Goal: Contribute content: Add original content to the website for others to see

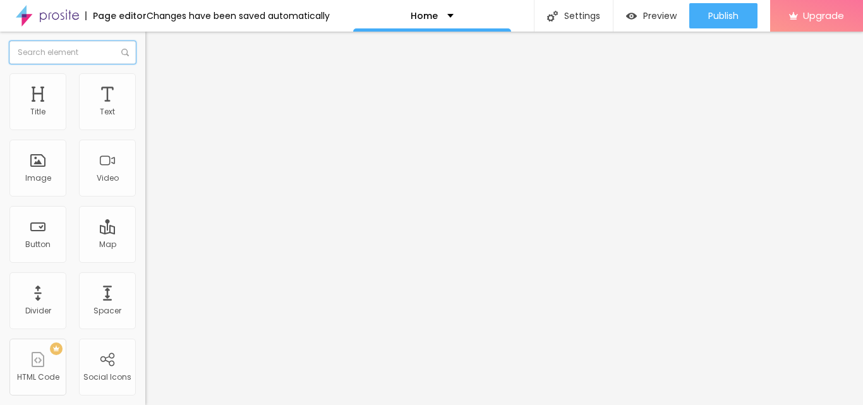
click at [61, 48] on input "text" at bounding box center [72, 52] width 126 height 23
type input "V"
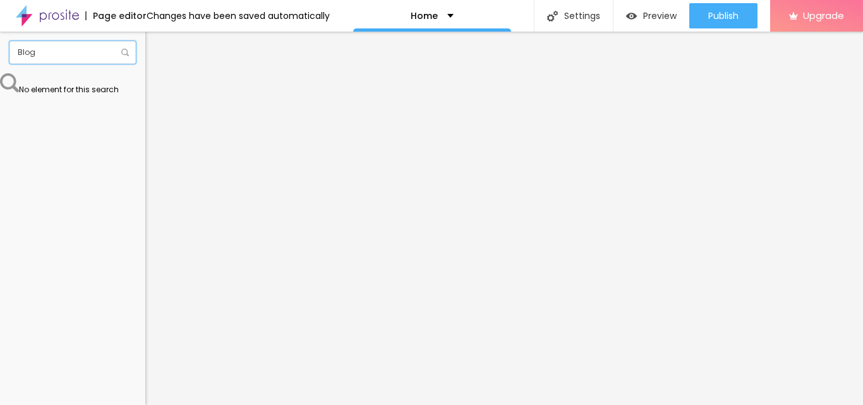
type input "Blog"
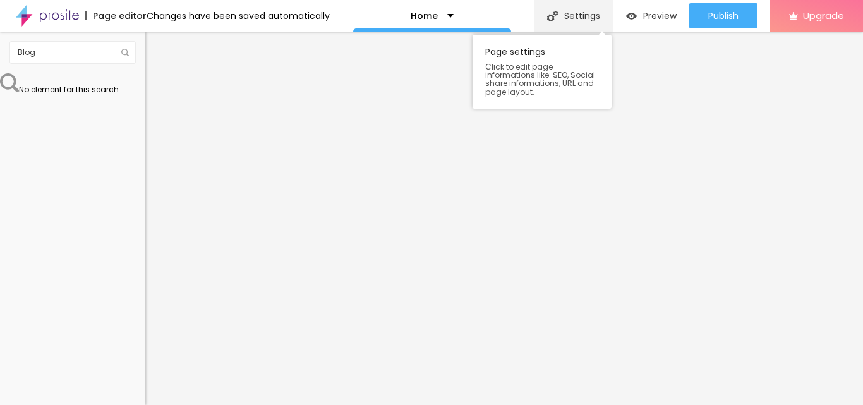
click at [579, 16] on div "Settings" at bounding box center [573, 16] width 79 height 32
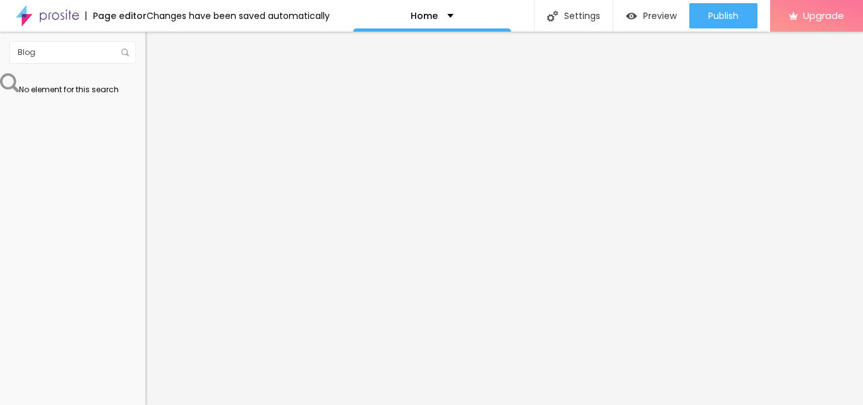
drag, startPoint x: 56, startPoint y: 52, endPoint x: 0, endPoint y: 58, distance: 56.5
click at [0, 58] on div "Blog" at bounding box center [72, 53] width 145 height 42
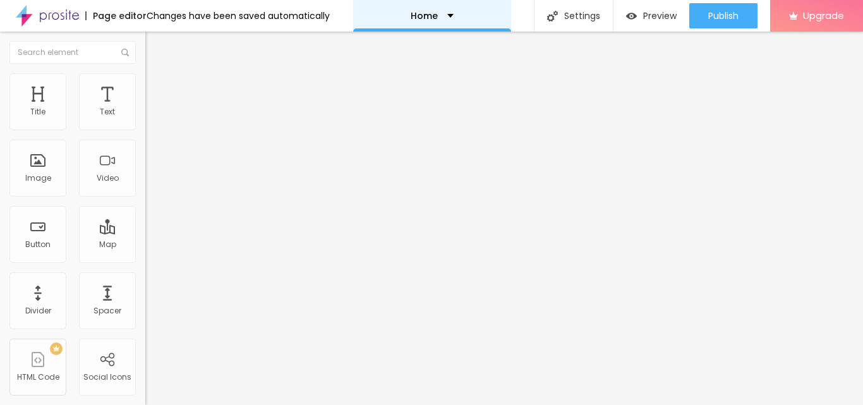
click at [411, 16] on p "Home" at bounding box center [424, 15] width 27 height 9
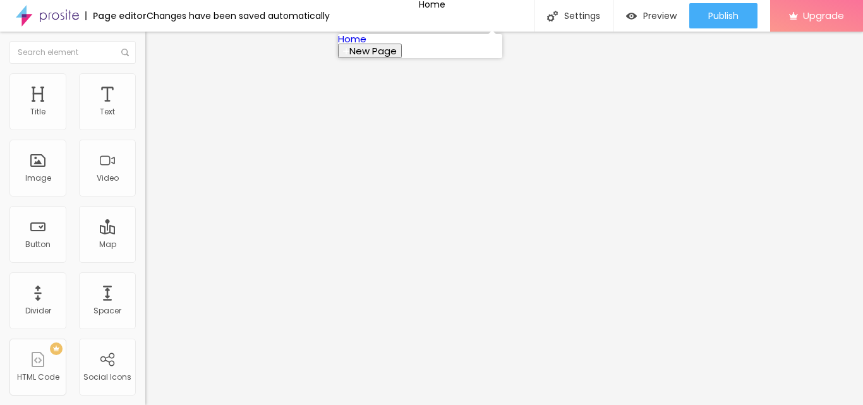
click at [397, 58] on span "New Page" at bounding box center [373, 50] width 47 height 13
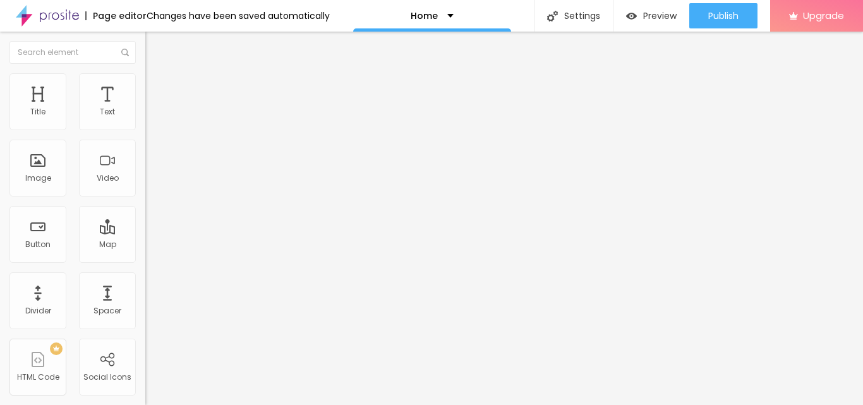
type input "Blog"
click at [155, 41] on img "button" at bounding box center [160, 46] width 10 height 10
click at [155, 47] on img "button" at bounding box center [160, 46] width 10 height 10
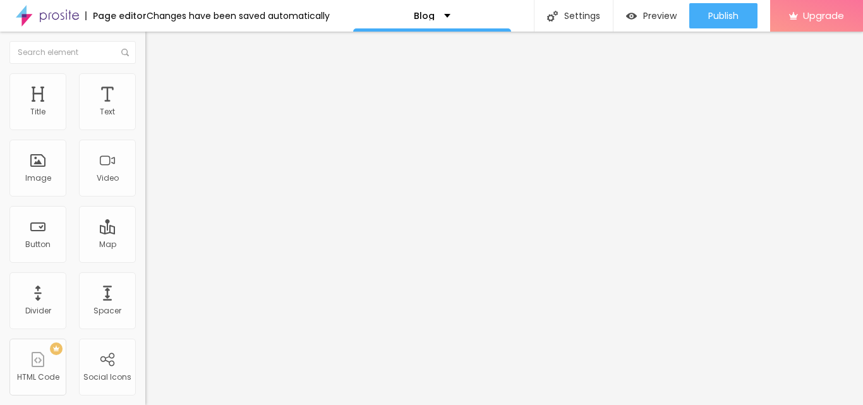
click at [19, 20] on img at bounding box center [47, 16] width 63 height 32
click at [145, 109] on span "Change image" at bounding box center [179, 103] width 68 height 11
click at [257, 405] on div at bounding box center [431, 413] width 863 height 0
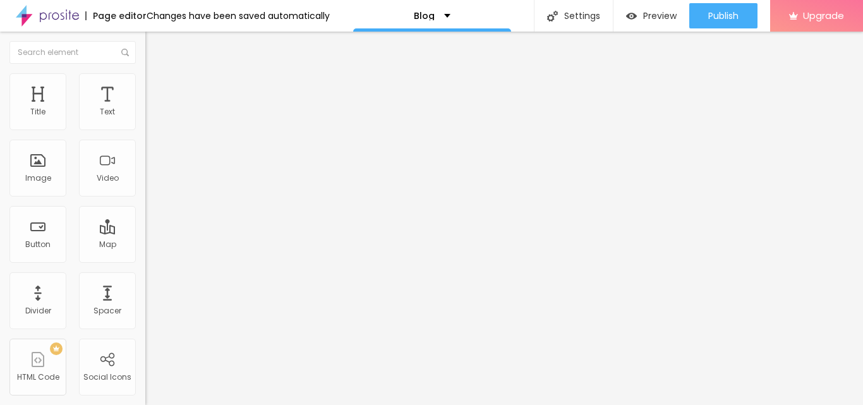
click at [145, 82] on img at bounding box center [150, 78] width 11 height 11
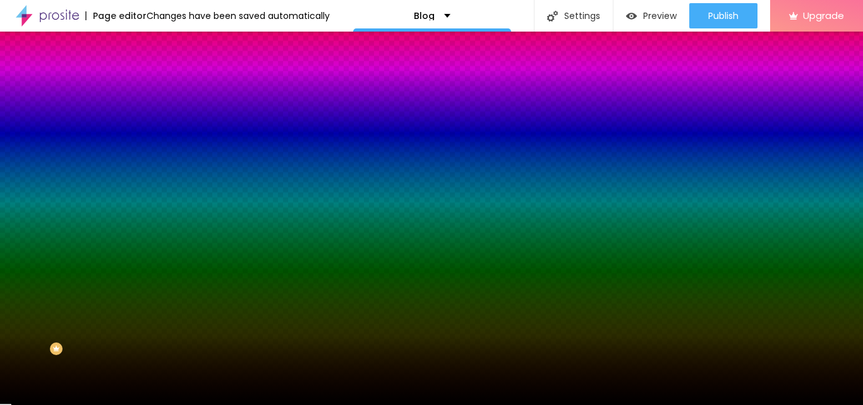
click at [145, 172] on div at bounding box center [217, 172] width 145 height 0
click at [32, 248] on div at bounding box center [431, 202] width 863 height 405
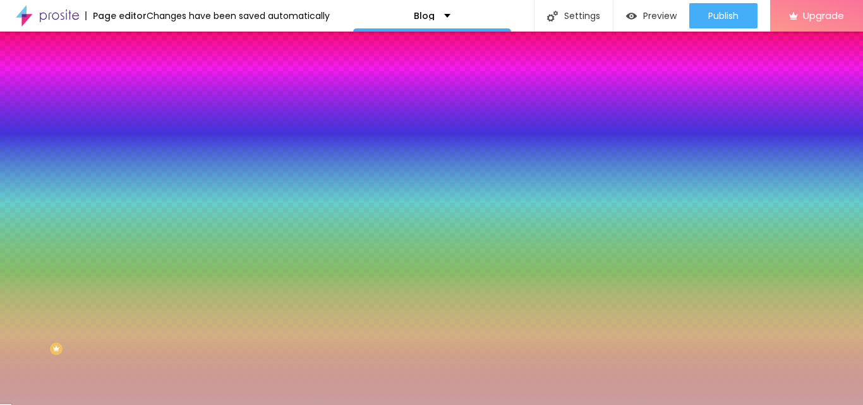
drag, startPoint x: 32, startPoint y: 253, endPoint x: 38, endPoint y: 265, distance: 13.6
click at [38, 265] on div at bounding box center [431, 202] width 863 height 405
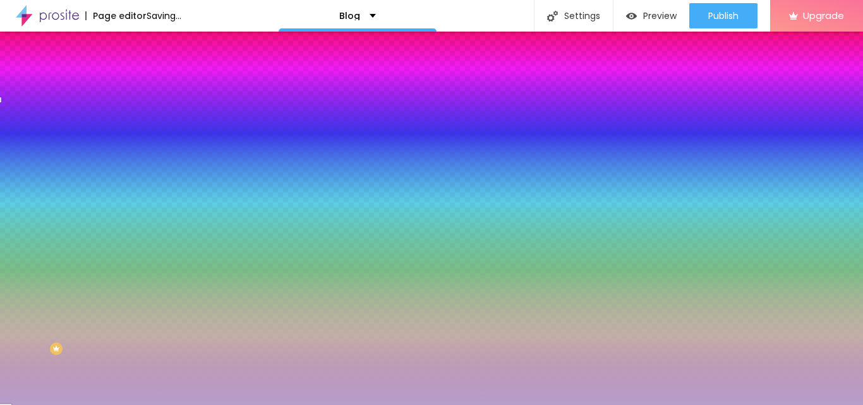
click at [106, 268] on div at bounding box center [431, 202] width 863 height 405
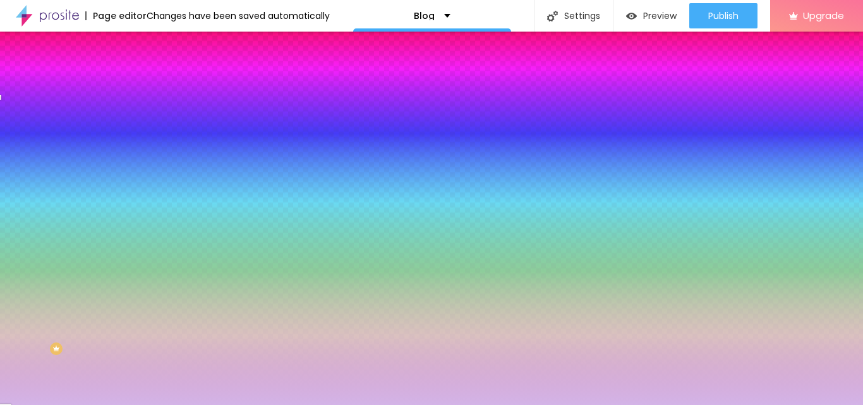
type input "#CEA6E6"
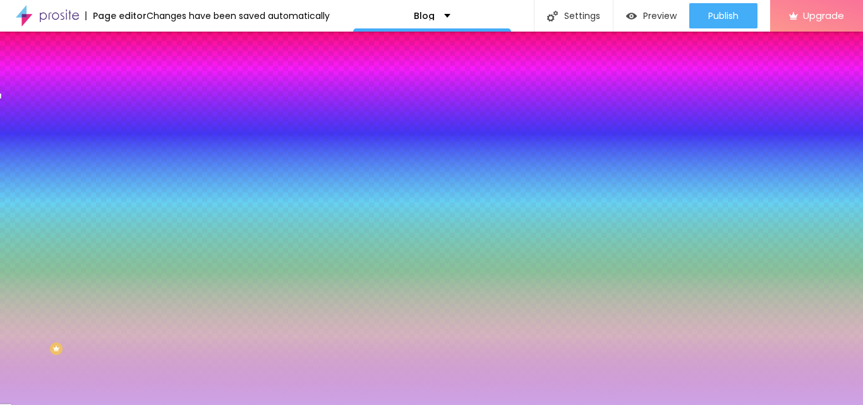
drag, startPoint x: 40, startPoint y: 264, endPoint x: 44, endPoint y: 255, distance: 10.0
click at [44, 255] on div at bounding box center [431, 202] width 863 height 405
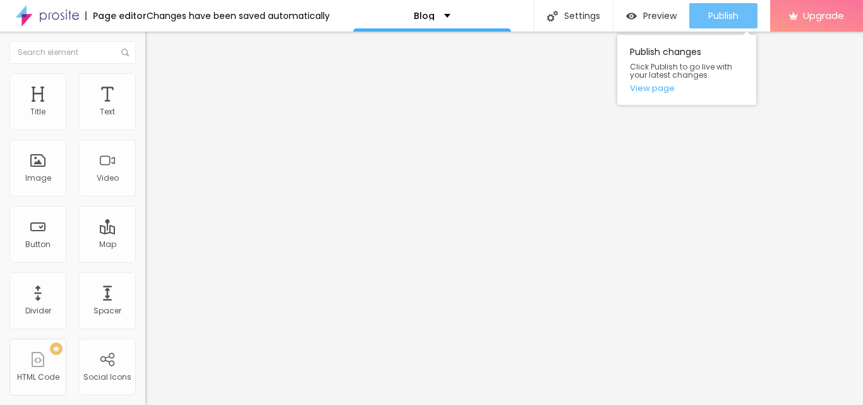
click at [709, 27] on div "Publish" at bounding box center [724, 15] width 30 height 25
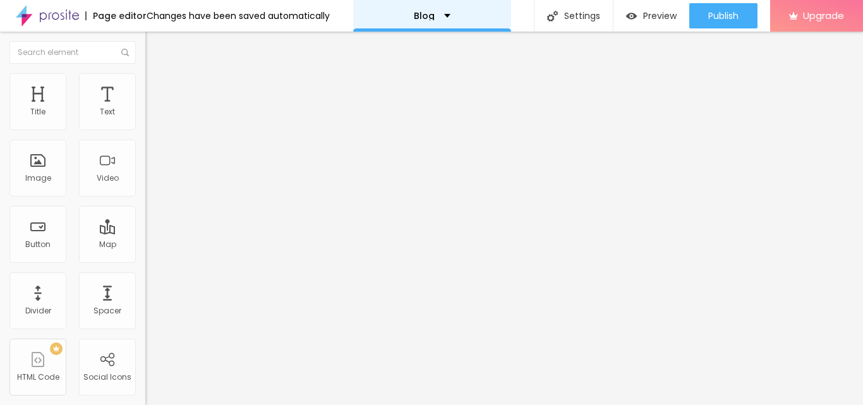
click at [399, 4] on div "Blog" at bounding box center [432, 16] width 158 height 32
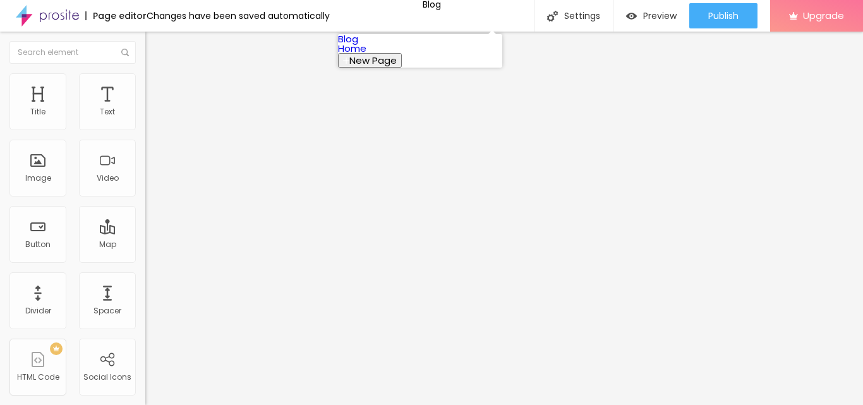
click at [358, 46] on link "Blog" at bounding box center [348, 38] width 20 height 13
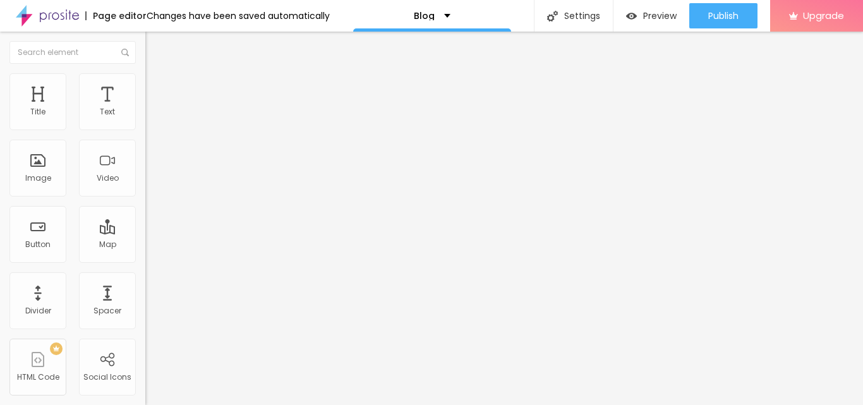
click at [155, 44] on div "Edit Coluna" at bounding box center [190, 46] width 70 height 10
click at [145, 40] on button "Edit Coluna" at bounding box center [217, 46] width 145 height 29
click at [35, 20] on img at bounding box center [47, 16] width 63 height 32
